Goal: Transaction & Acquisition: Purchase product/service

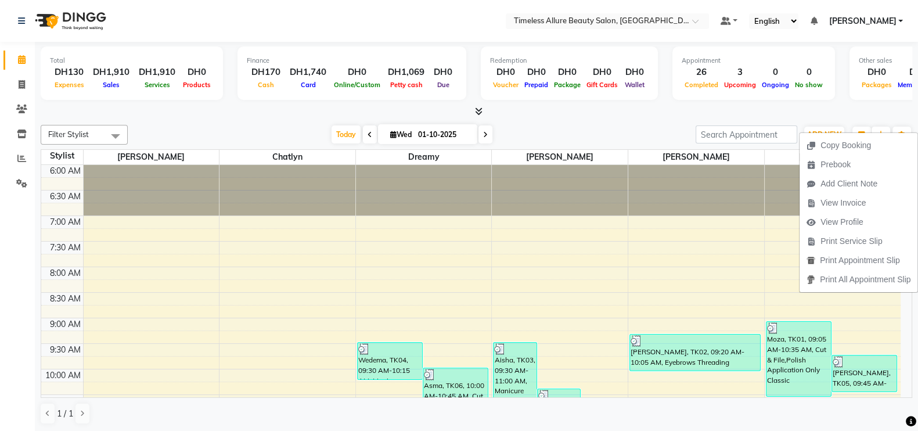
scroll to position [363, 0]
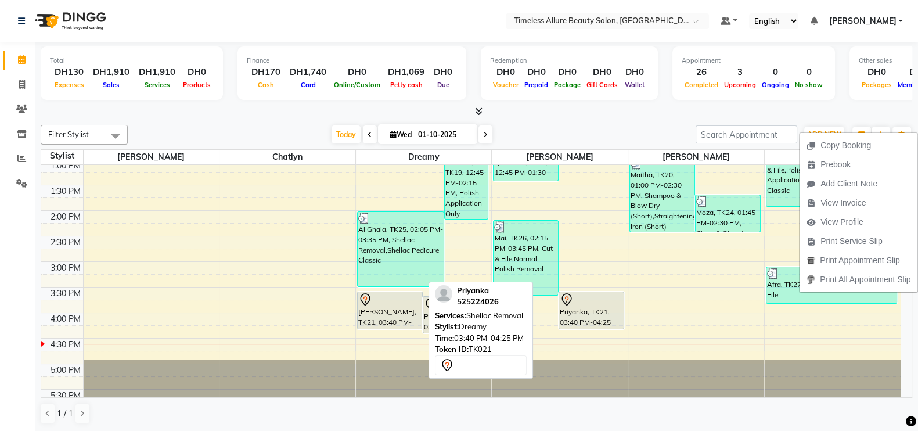
click at [383, 297] on div at bounding box center [389, 300] width 63 height 14
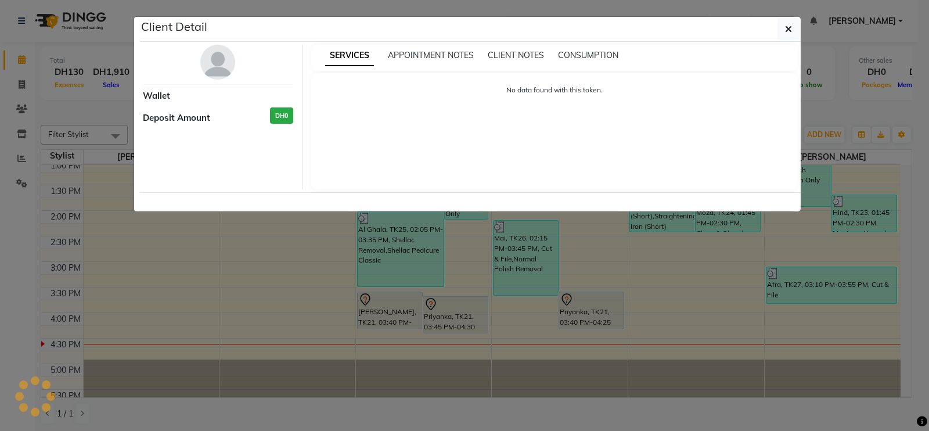
select select "7"
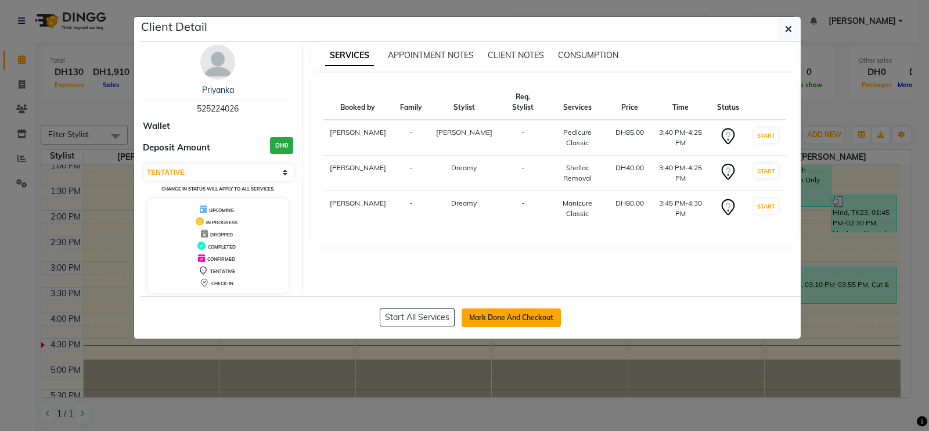
click at [508, 320] on button "Mark Done And Checkout" at bounding box center [511, 317] width 99 height 19
select select "service"
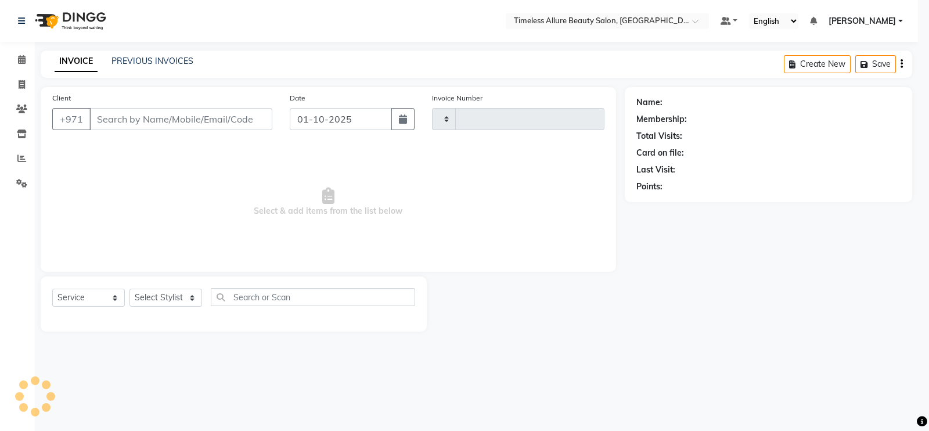
type input "0964"
select select "7126"
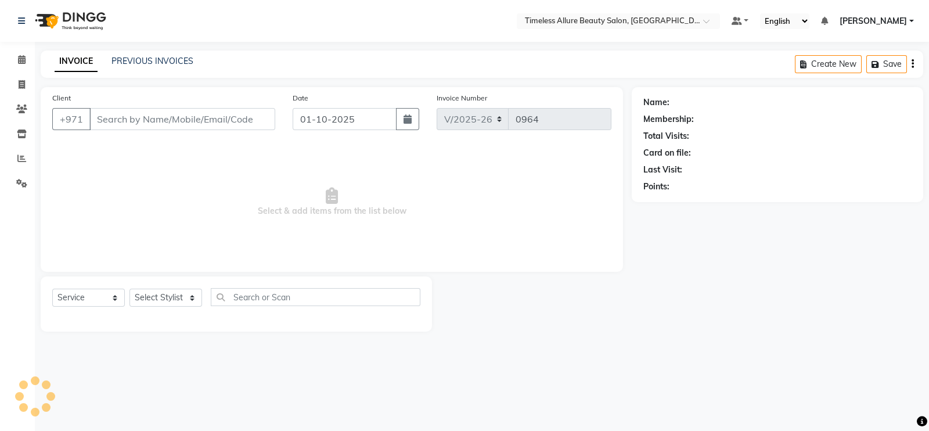
type input "525224026"
select select "89293"
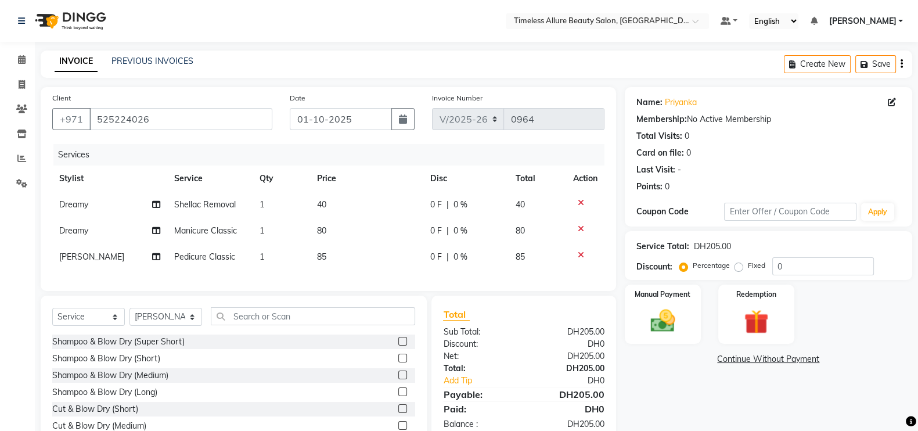
click at [436, 234] on span "0 F" at bounding box center [436, 231] width 12 height 12
select select "61545"
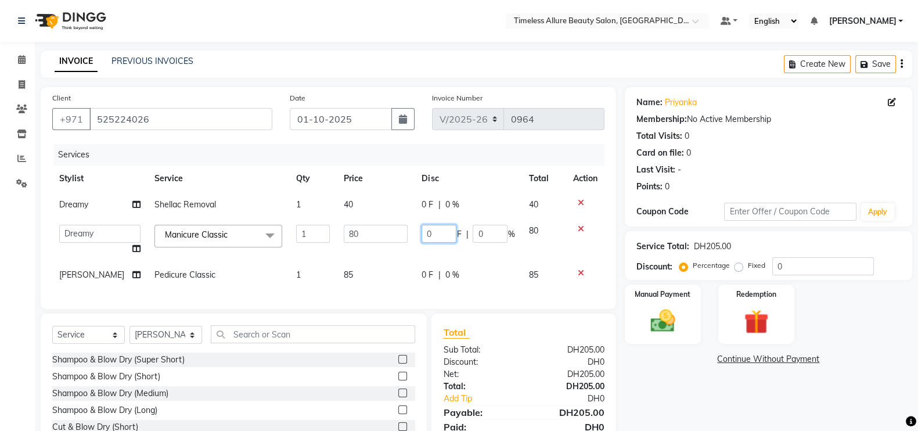
click at [436, 234] on input "0" at bounding box center [439, 234] width 35 height 18
type input "010"
click at [426, 279] on div "Services Stylist Service Qty Price Disc Total Action Dreamy Shellac Removal 1 4…" at bounding box center [328, 220] width 552 height 153
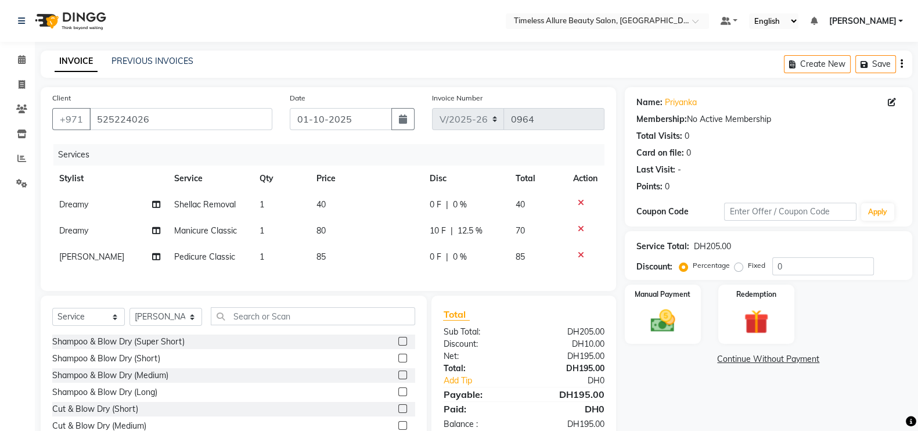
click at [434, 256] on span "0 F" at bounding box center [436, 257] width 12 height 12
select select "89293"
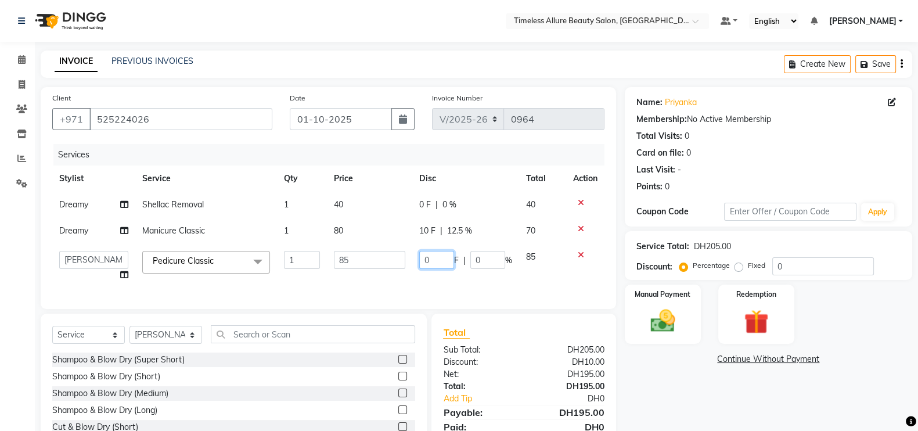
click at [441, 263] on input "0" at bounding box center [436, 260] width 35 height 18
type input "05"
drag, startPoint x: 446, startPoint y: 286, endPoint x: 570, endPoint y: 256, distance: 128.1
click at [447, 287] on div "Services Stylist Service Qty Price Disc Total Action Dreamy Shellac Removal 1 4…" at bounding box center [328, 220] width 552 height 153
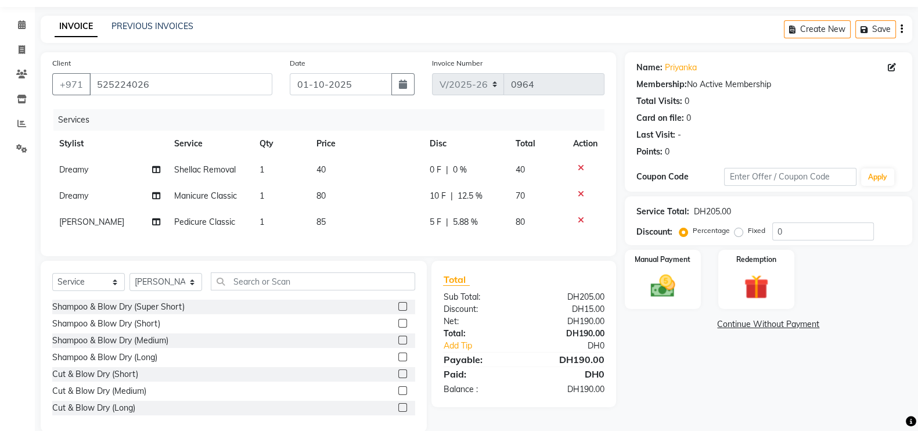
scroll to position [65, 0]
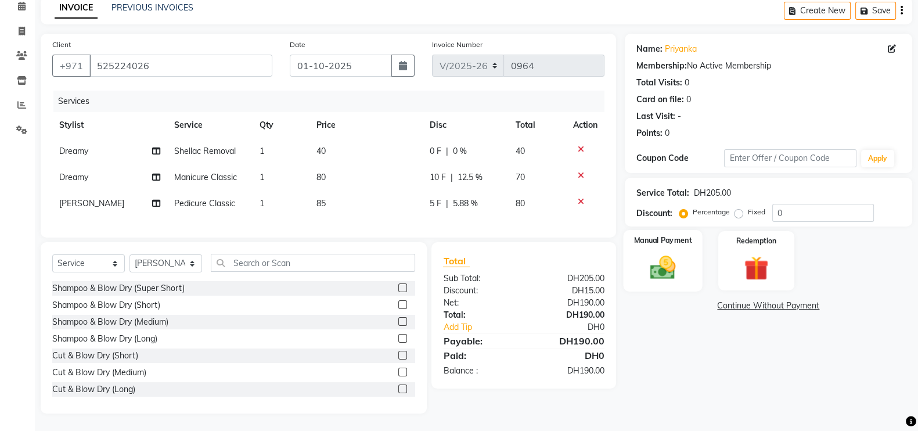
click at [675, 263] on img at bounding box center [662, 267] width 41 height 29
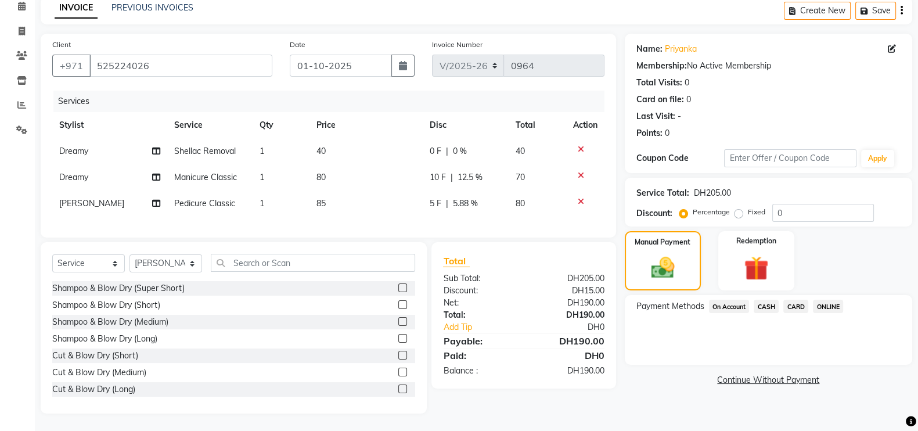
click at [798, 300] on span "CARD" at bounding box center [796, 306] width 25 height 13
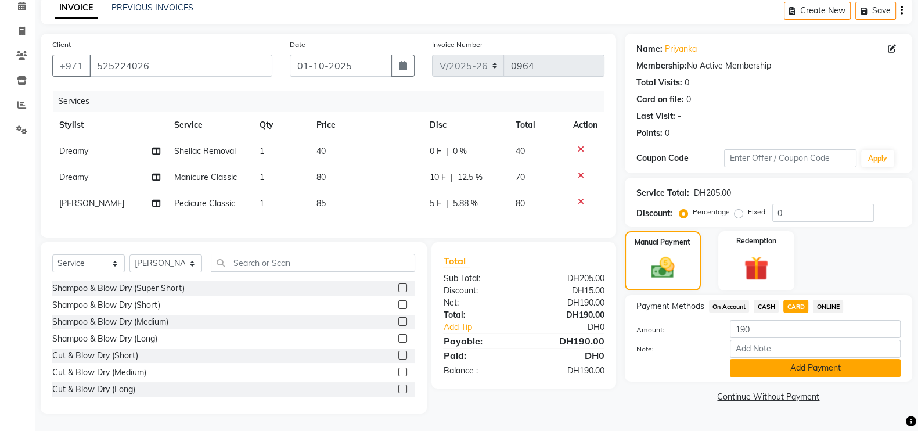
click at [825, 359] on button "Add Payment" at bounding box center [815, 368] width 171 height 18
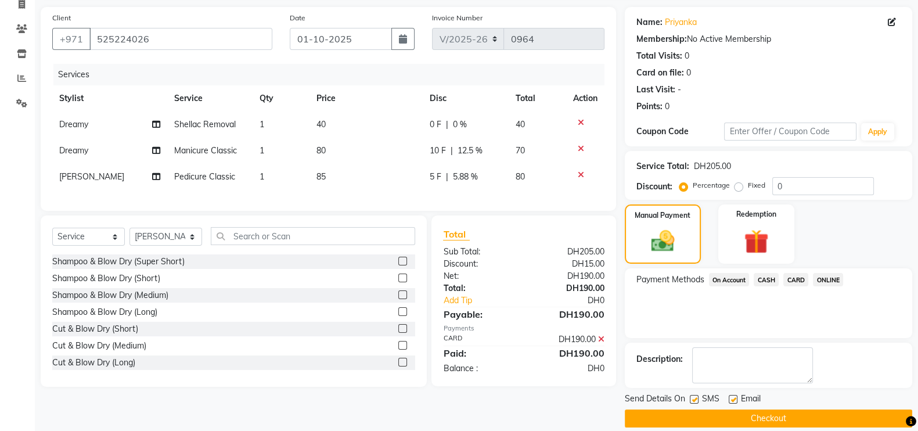
scroll to position [94, 0]
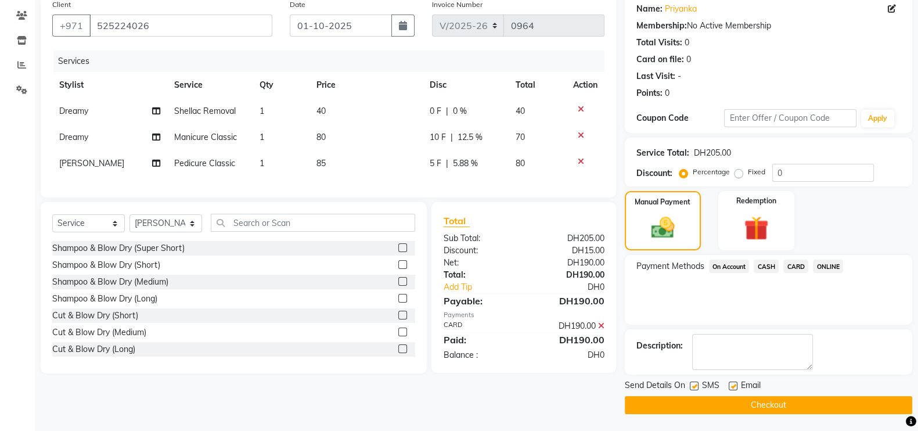
click at [787, 402] on button "Checkout" at bounding box center [769, 405] width 288 height 18
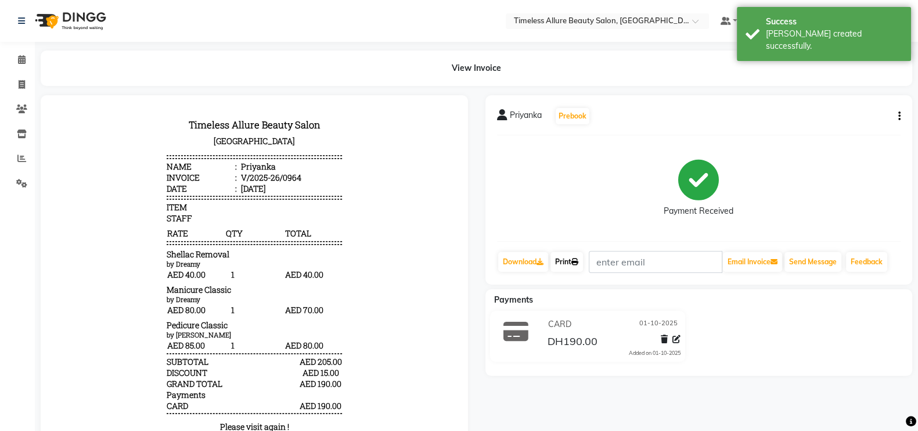
click at [573, 257] on link "Print" at bounding box center [567, 262] width 33 height 20
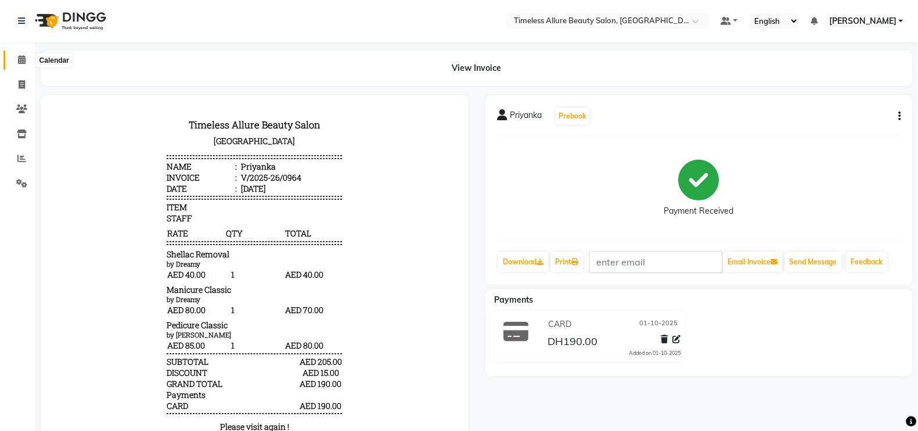
click at [23, 62] on icon at bounding box center [22, 59] width 8 height 9
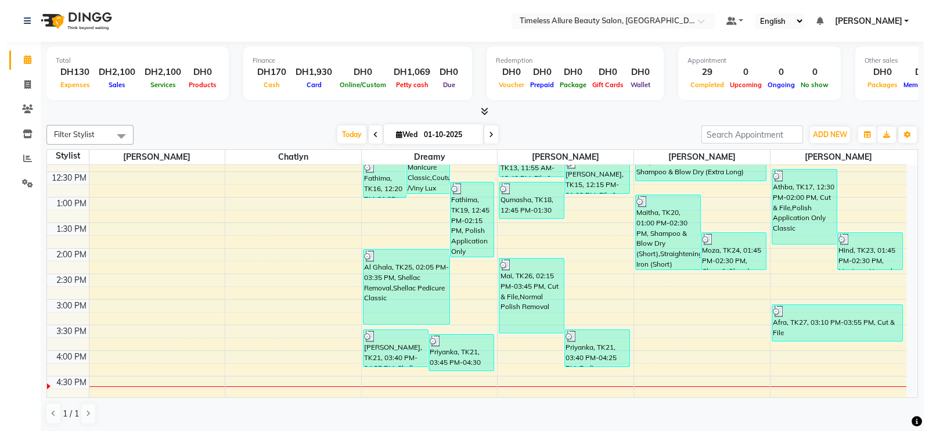
scroll to position [336, 0]
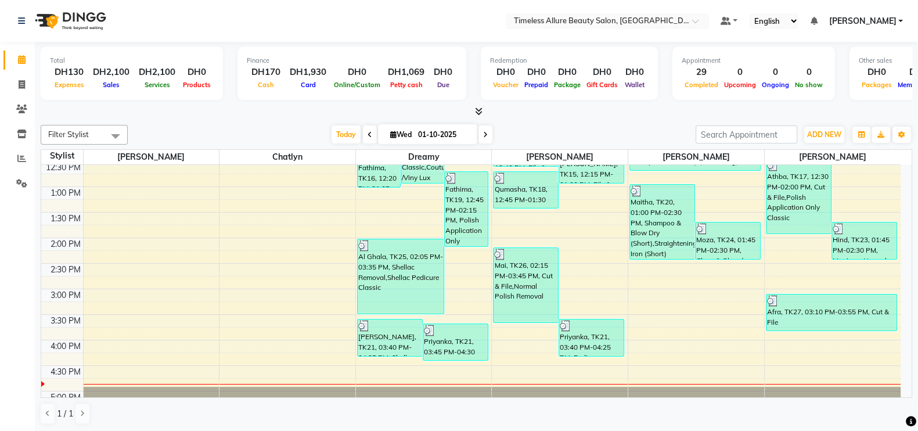
click at [903, 17] on link "[PERSON_NAME]" at bounding box center [866, 21] width 74 height 12
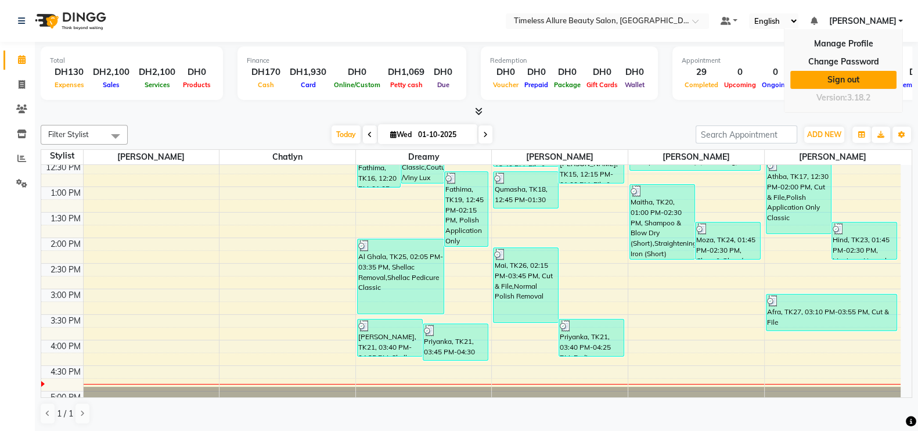
click at [861, 81] on link "Sign out" at bounding box center [844, 80] width 106 height 18
